Goal: Task Accomplishment & Management: Manage account settings

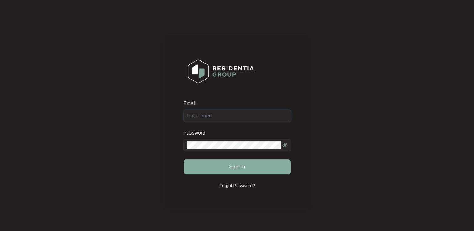
type input "[EMAIL_ADDRESS][DOMAIN_NAME]"
drag, startPoint x: 237, startPoint y: 166, endPoint x: 226, endPoint y: 154, distance: 15.7
click at [237, 167] on span "Sign in" at bounding box center [237, 167] width 16 height 8
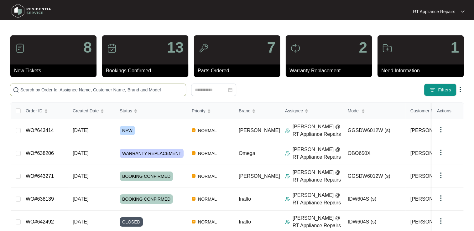
paste input "643414"
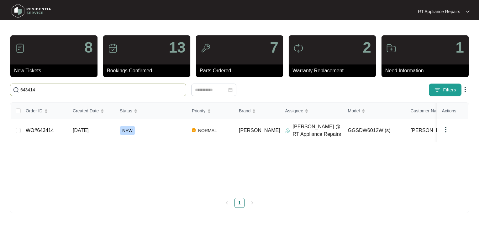
type input "643414"
click at [441, 89] on button "Filters" at bounding box center [445, 90] width 33 height 13
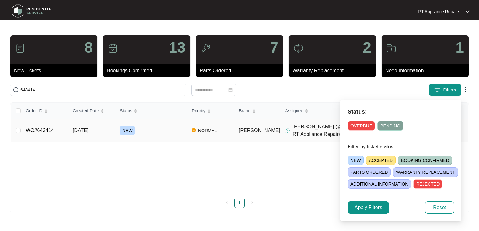
click at [38, 133] on link "WO#643414" at bounding box center [40, 130] width 28 height 5
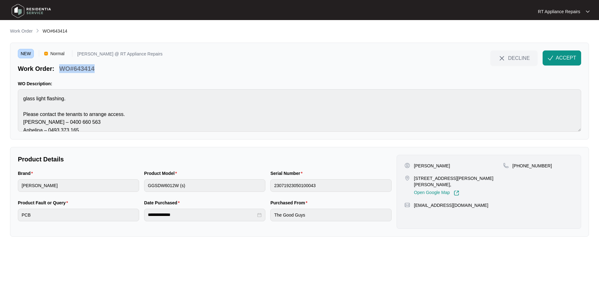
drag, startPoint x: 61, startPoint y: 69, endPoint x: 96, endPoint y: 69, distance: 34.1
click at [96, 69] on div "WO#643414" at bounding box center [77, 67] width 40 height 11
copy p "WO#643414"
click at [474, 57] on span "ACCEPT" at bounding box center [566, 58] width 20 height 8
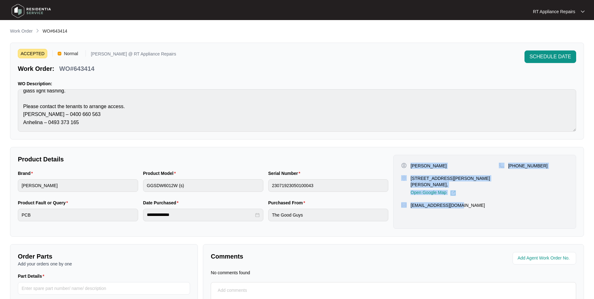
drag, startPoint x: 411, startPoint y: 165, endPoint x: 471, endPoint y: 201, distance: 69.9
click at [471, 201] on div "[PERSON_NAME] [STREET_ADDRESS][PERSON_NAME][PERSON_NAME], Open Google Map [PHON…" at bounding box center [484, 192] width 183 height 74
copy div "[PERSON_NAME] [STREET_ADDRESS][PERSON_NAME][PERSON_NAME], Open Google Map [PHON…"
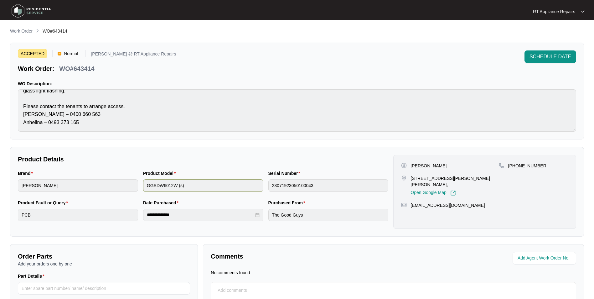
drag, startPoint x: 175, startPoint y: 185, endPoint x: 180, endPoint y: 180, distance: 6.6
click at [208, 170] on div "Product Model" at bounding box center [203, 174] width 120 height 9
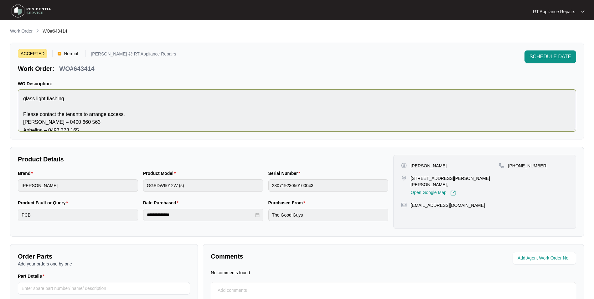
scroll to position [8, 0]
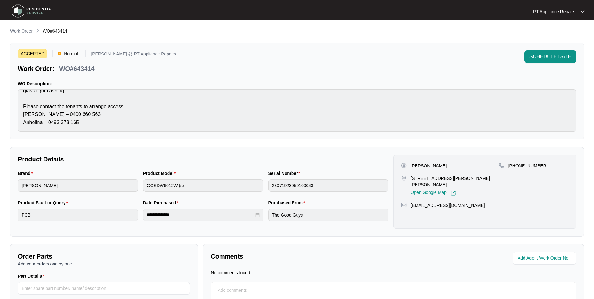
click at [59, 69] on p "WO#643414" at bounding box center [76, 68] width 35 height 9
drag, startPoint x: 60, startPoint y: 69, endPoint x: 101, endPoint y: 68, distance: 40.1
click at [101, 68] on div "Work Order: WO#643414" at bounding box center [97, 67] width 158 height 11
copy p "WO#643414"
click at [147, 66] on div "ACCEPTED Normal [PERSON_NAME] @ RT Appliance Repairs Work Order: WO#643414 SCHE…" at bounding box center [297, 61] width 559 height 23
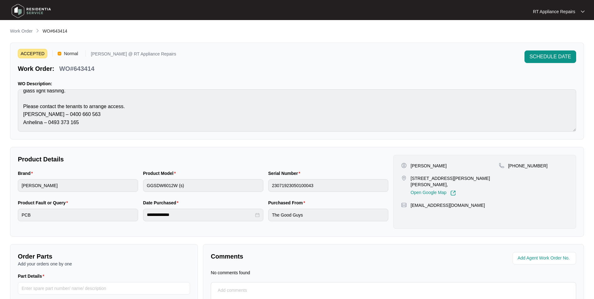
click at [474, 11] on div "RT Appliance Repairs" at bounding box center [559, 11] width 52 height 6
click at [474, 34] on p "Log Out" at bounding box center [564, 33] width 32 height 6
